Goal: Information Seeking & Learning: Learn about a topic

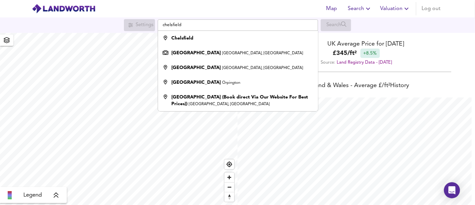
scroll to position [205, 475]
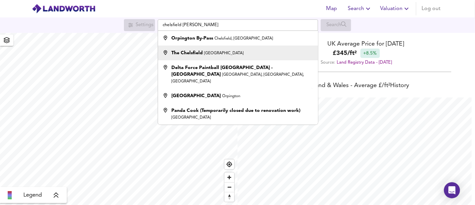
click at [196, 52] on strong "The Chelsfield" at bounding box center [186, 52] width 31 height 5
type input "The Chelsfield, [GEOGRAPHIC_DATA]"
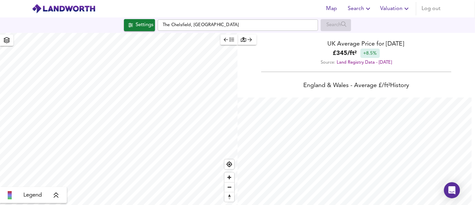
checkbox input "false"
checkbox input "true"
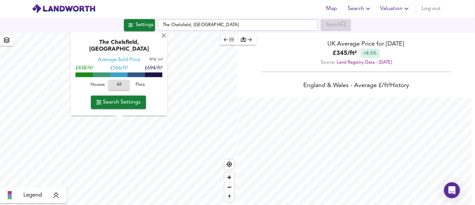
click at [136, 86] on span "Flats" at bounding box center [140, 85] width 18 height 8
click at [122, 107] on button "Search Settings" at bounding box center [118, 101] width 55 height 13
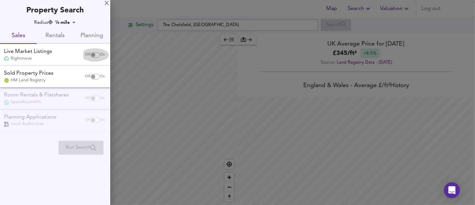
click at [92, 57] on div "Off On" at bounding box center [95, 54] width 28 height 13
checkbox input "true"
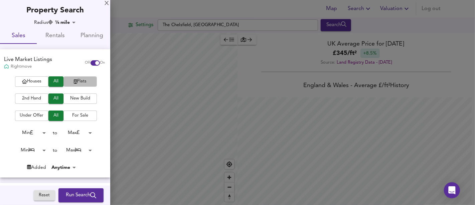
click at [81, 82] on span "Flats" at bounding box center [80, 82] width 27 height 8
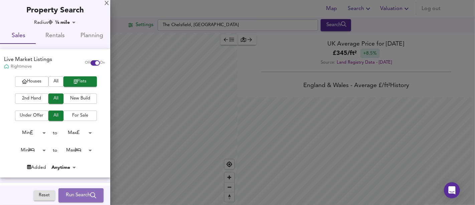
click at [79, 193] on span "Run Search" at bounding box center [81, 195] width 30 height 9
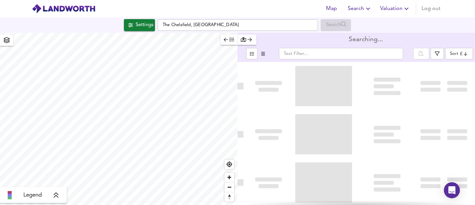
type input "bestdeal"
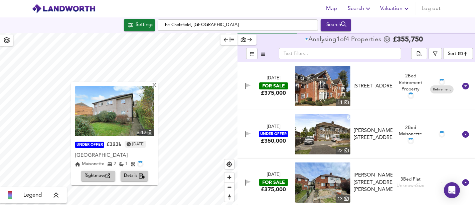
click at [102, 174] on span "Rightmove" at bounding box center [98, 176] width 27 height 8
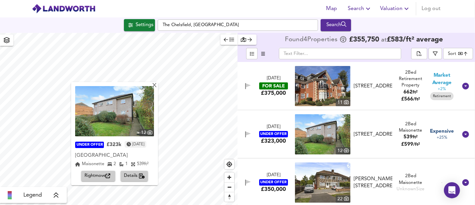
click at [158, 88] on div "12 UNDER OFFER £323k [DATE] [GEOGRAPHIC_DATA] 2 1 539 ft² Rightmove Details" at bounding box center [114, 133] width 87 height 103
click at [157, 87] on div "X" at bounding box center [155, 86] width 6 height 6
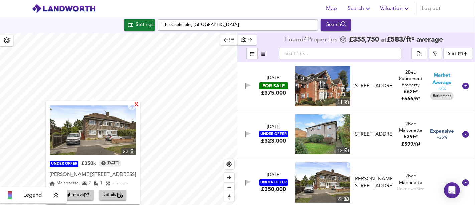
click at [138, 104] on div "X" at bounding box center [137, 105] width 6 height 6
